Goal: Find specific page/section: Find specific page/section

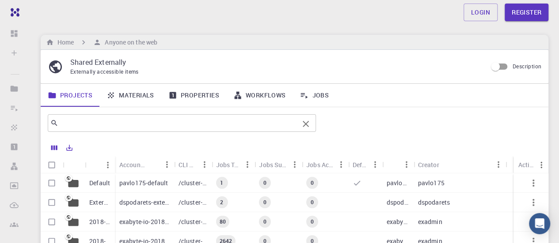
click at [139, 125] on input "text" at bounding box center [178, 123] width 240 height 12
click at [362, 111] on div "​" at bounding box center [295, 123] width 508 height 32
click at [207, 95] on link "Properties" at bounding box center [193, 95] width 65 height 23
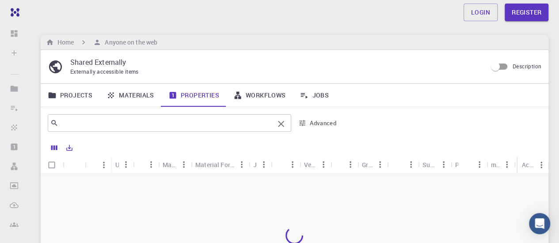
click at [147, 118] on input "text" at bounding box center [166, 123] width 216 height 12
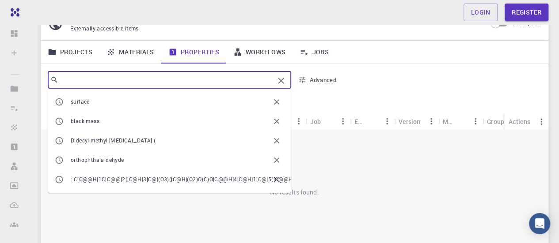
scroll to position [44, 0]
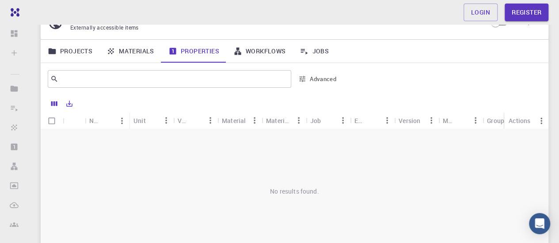
click at [373, 58] on div "Projects Materials Properties Workflows Jobs" at bounding box center [295, 51] width 508 height 23
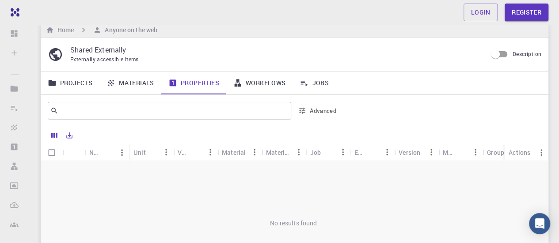
scroll to position [0, 0]
